Goal: Task Accomplishment & Management: Use online tool/utility

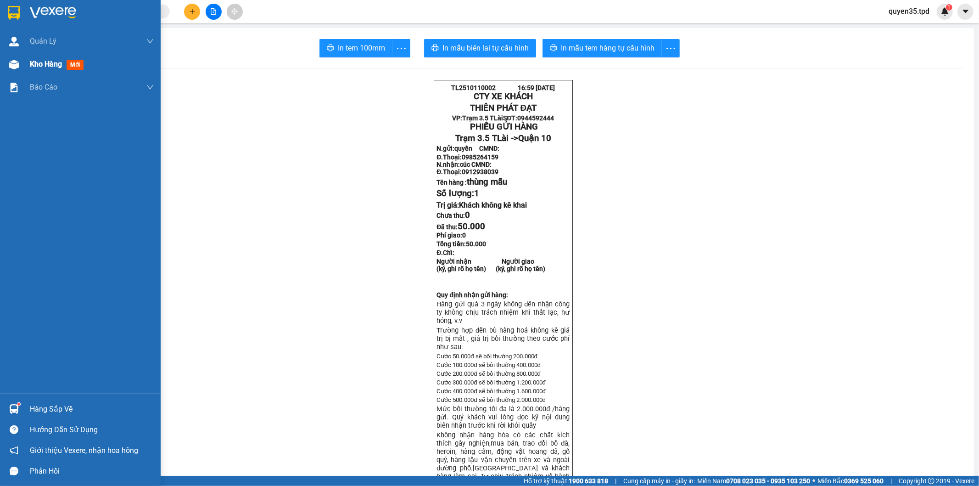
click at [53, 62] on span "Kho hàng" at bounding box center [46, 64] width 32 height 9
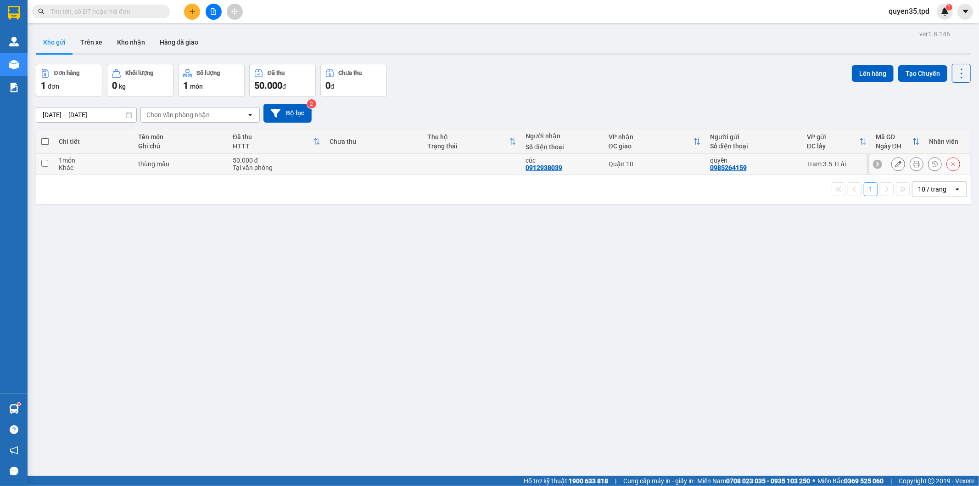
drag, startPoint x: 44, startPoint y: 164, endPoint x: 88, endPoint y: 164, distance: 43.6
click at [45, 164] on input "checkbox" at bounding box center [44, 163] width 7 height 7
checkbox input "true"
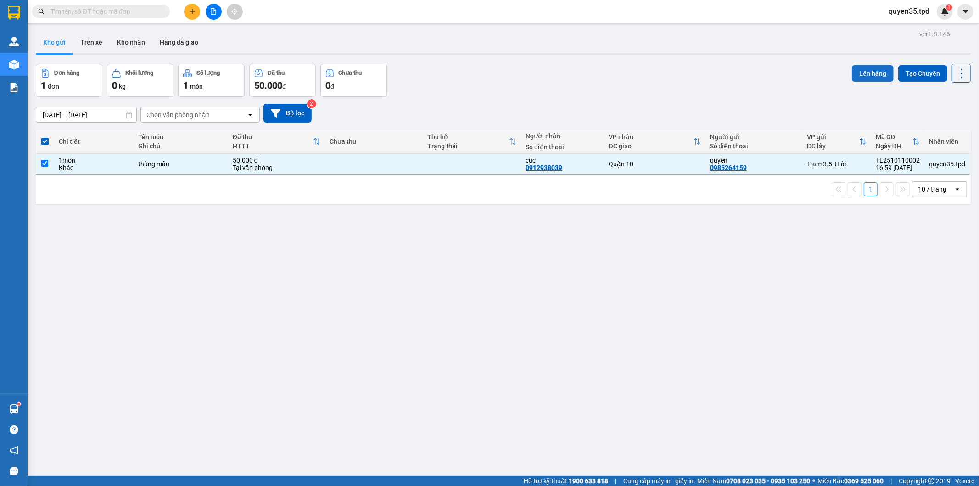
click at [864, 76] on button "Lên hàng" at bounding box center [873, 73] width 42 height 17
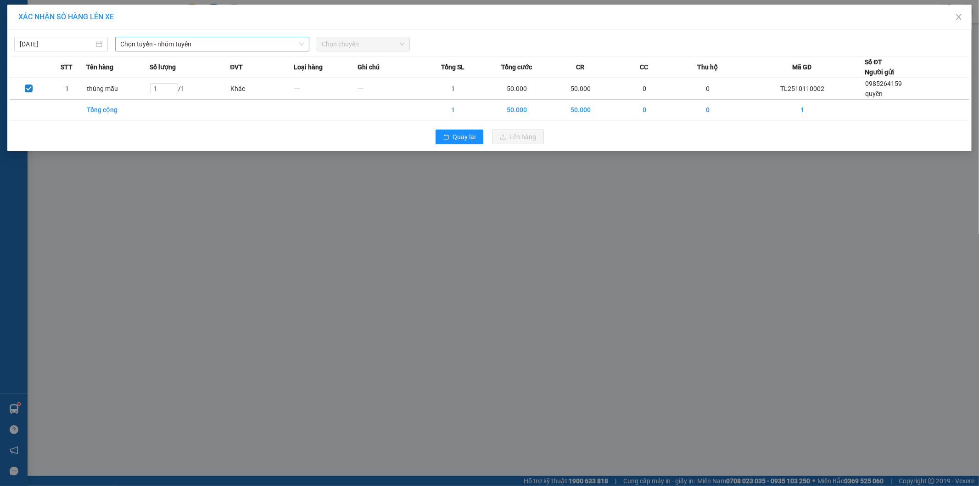
click at [177, 46] on span "Chọn tuyến - nhóm tuyến" at bounding box center [212, 44] width 183 height 14
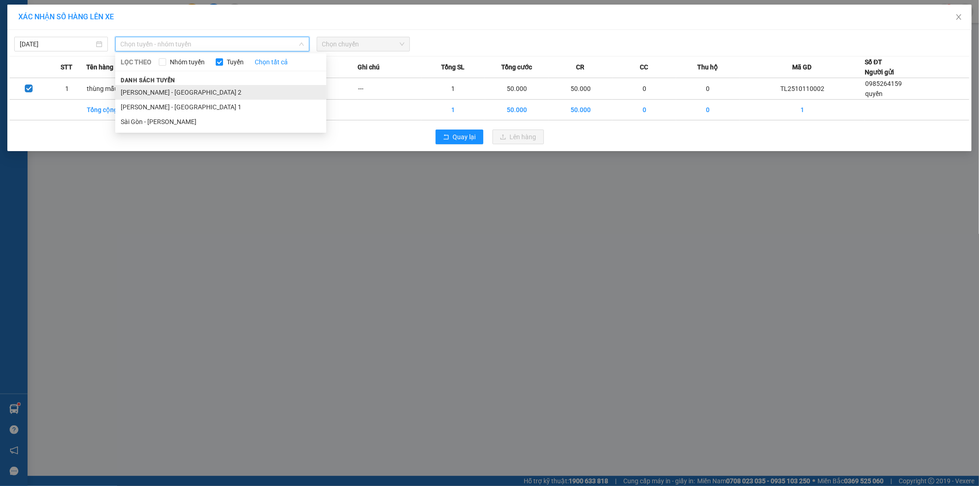
drag, startPoint x: 186, startPoint y: 95, endPoint x: 295, endPoint y: 75, distance: 111.1
click at [193, 92] on li "[PERSON_NAME] - [GEOGRAPHIC_DATA] 2" at bounding box center [220, 92] width 211 height 15
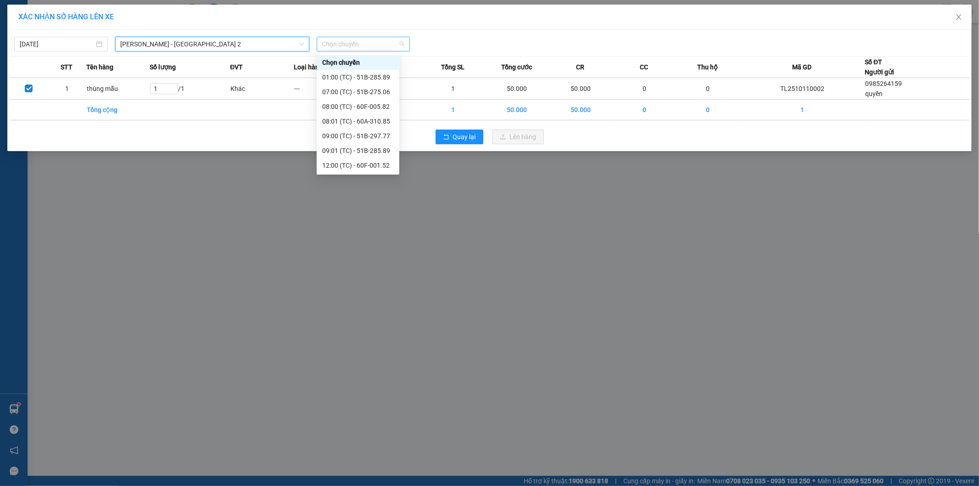
click at [370, 45] on span "Chọn chuyến" at bounding box center [363, 44] width 83 height 14
click at [382, 166] on div "18:00 (TC) - 60F-005.82" at bounding box center [358, 165] width 72 height 10
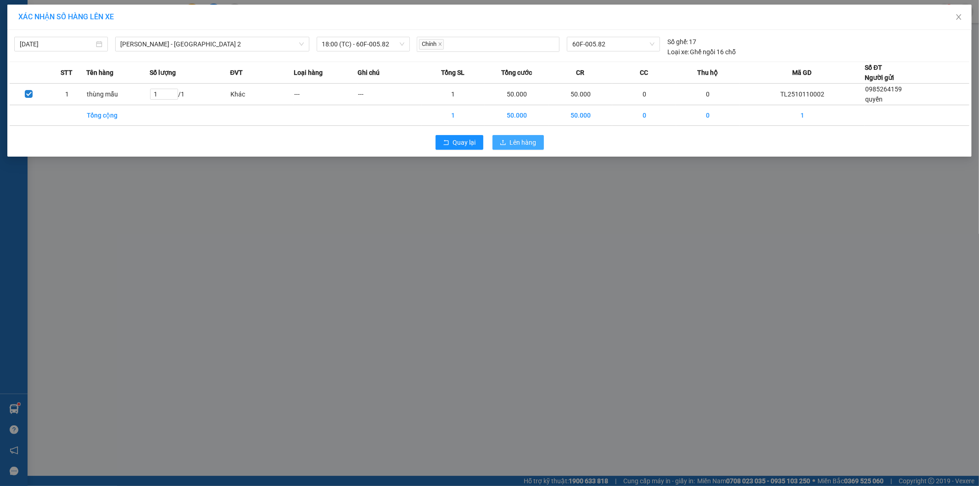
click at [513, 142] on span "Lên hàng" at bounding box center [523, 142] width 27 height 10
